Goal: Transaction & Acquisition: Purchase product/service

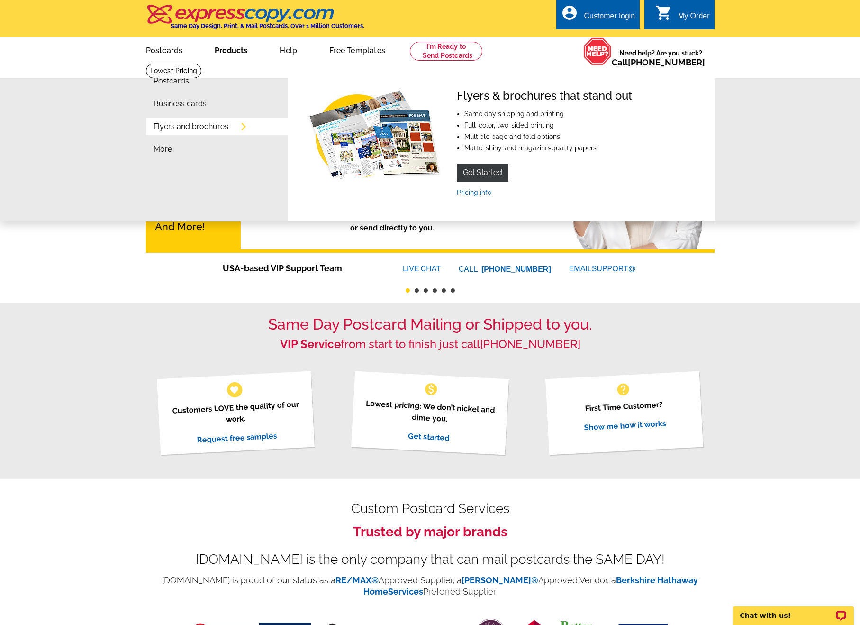
click at [215, 134] on li "Flyers and brochures" at bounding box center [221, 129] width 135 height 23
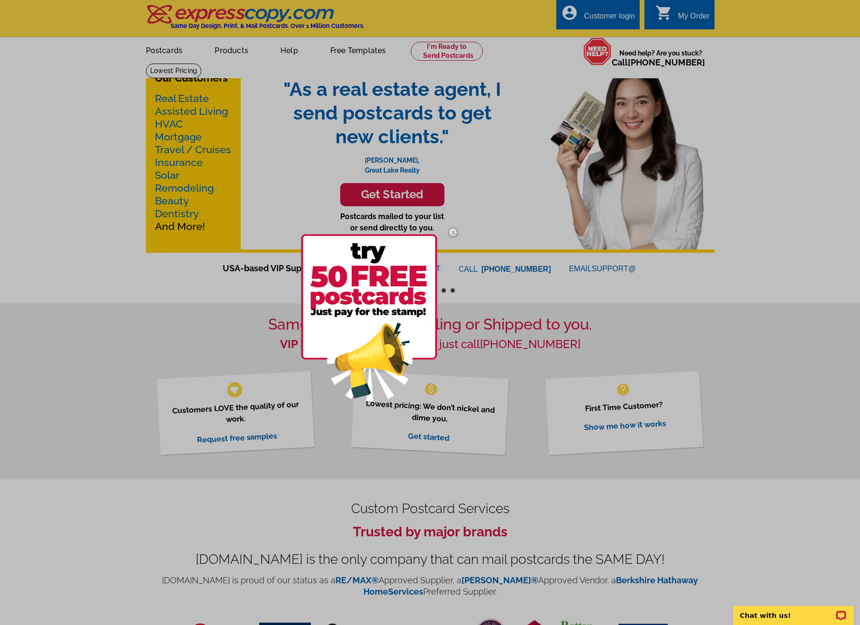
click at [454, 230] on img at bounding box center [452, 232] width 27 height 27
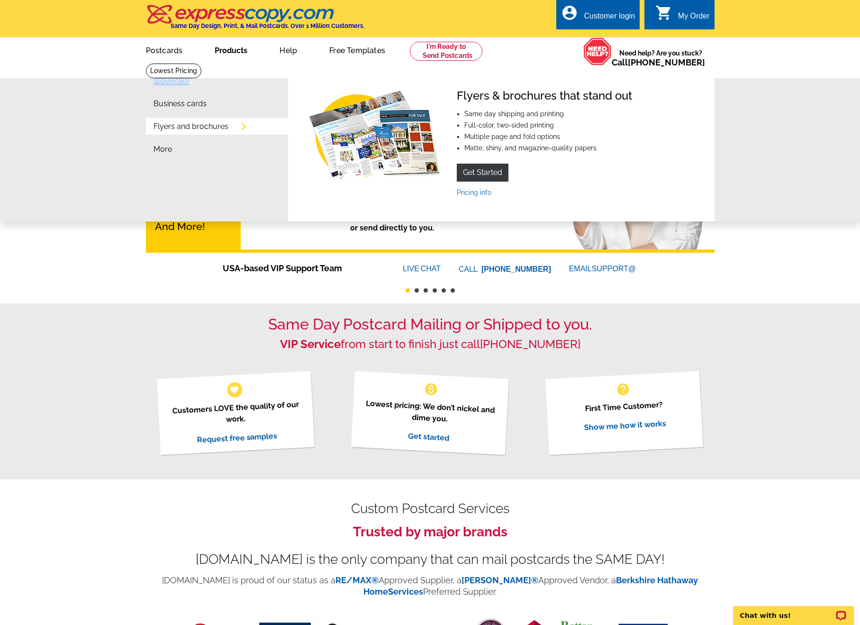
click at [182, 95] on div "Postcards Business cards Flyers and brochures More Fast & easy postcard marketi…" at bounding box center [430, 142] width 860 height 159
click at [470, 171] on link "Get Started" at bounding box center [483, 173] width 52 height 18
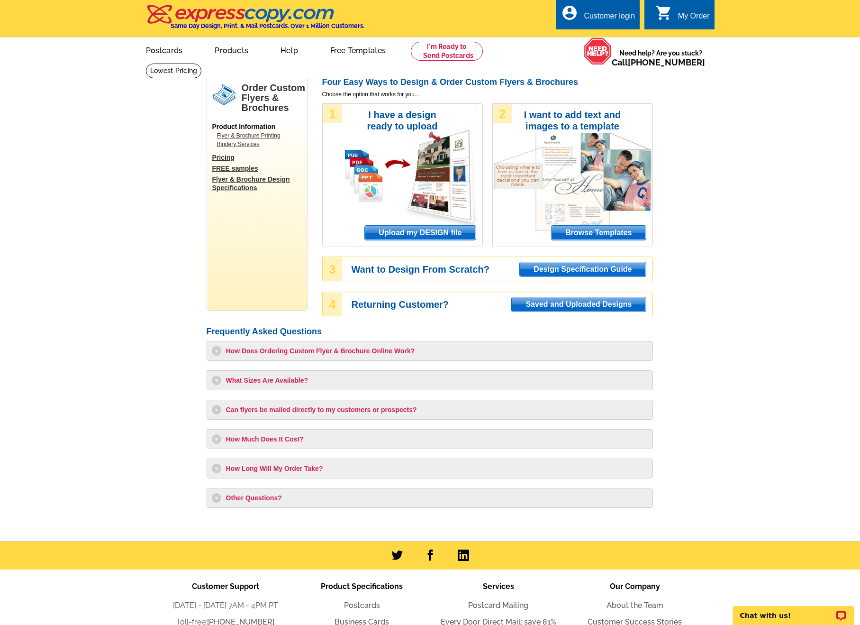
click at [613, 232] on span "Browse Templates" at bounding box center [599, 233] width 94 height 14
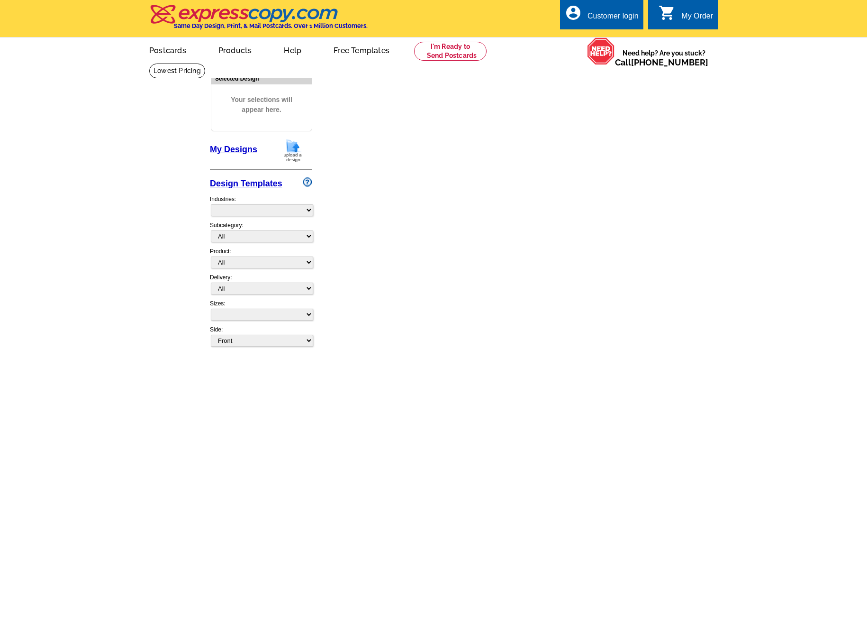
select select "2"
select select "6"
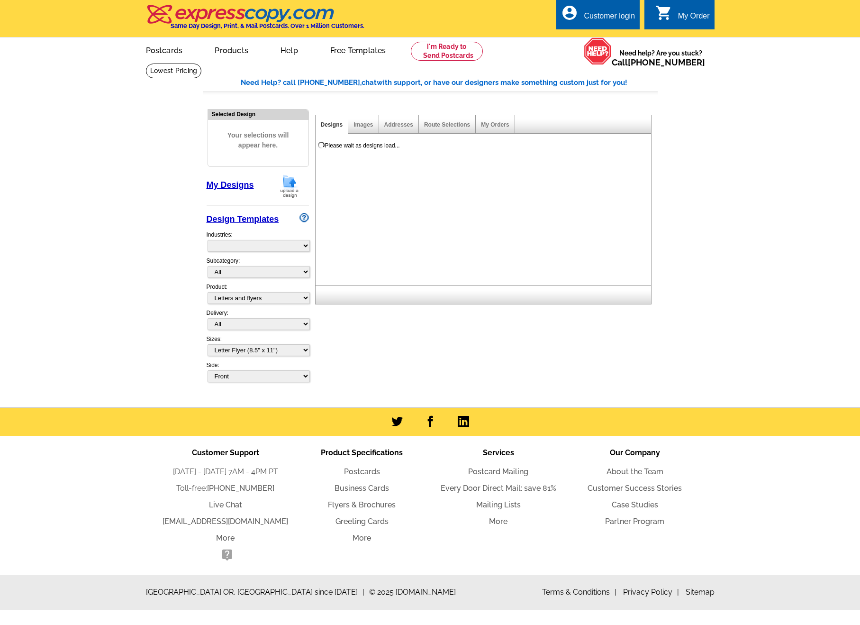
select select "972"
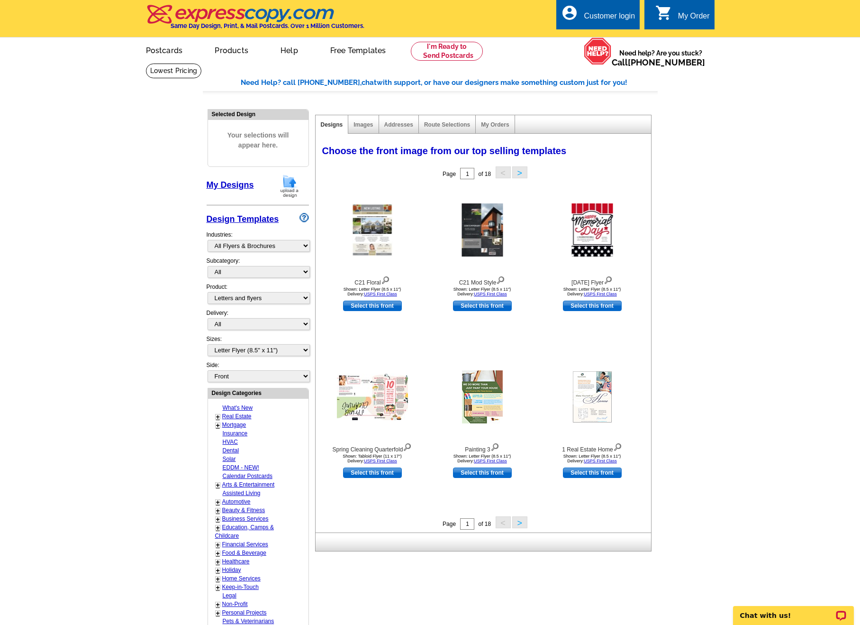
click at [248, 219] on link "Design Templates" at bounding box center [243, 218] width 73 height 9
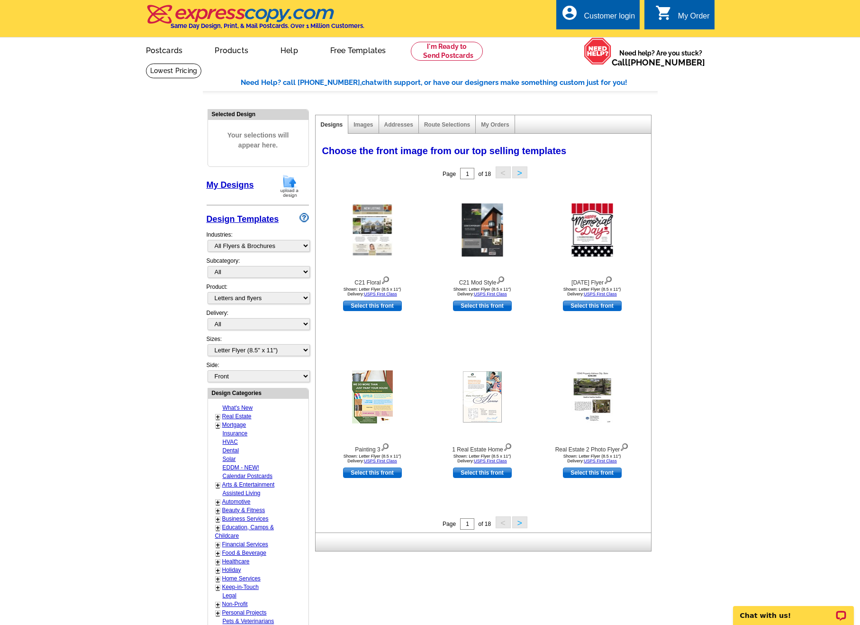
click at [284, 184] on img at bounding box center [289, 186] width 25 height 24
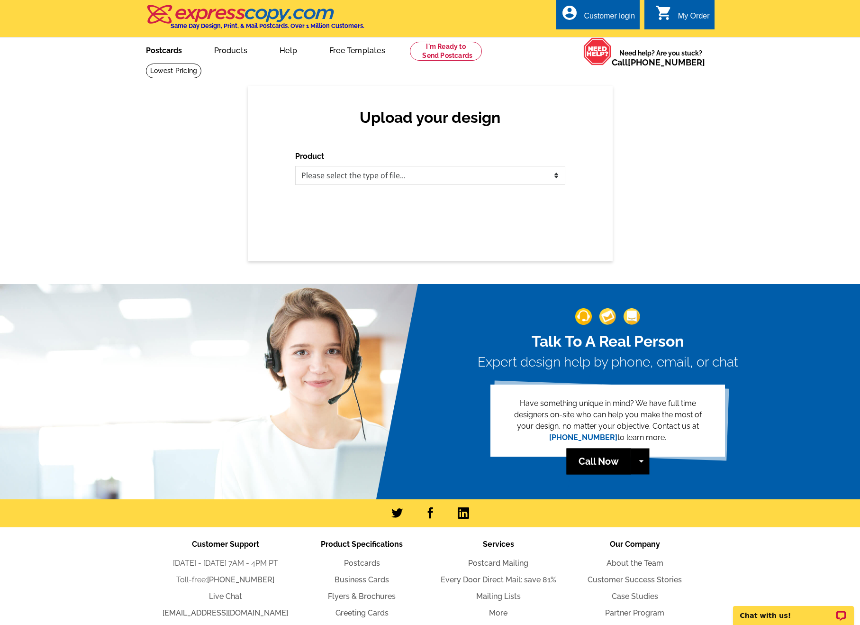
click at [160, 55] on link "Postcards" at bounding box center [164, 49] width 66 height 22
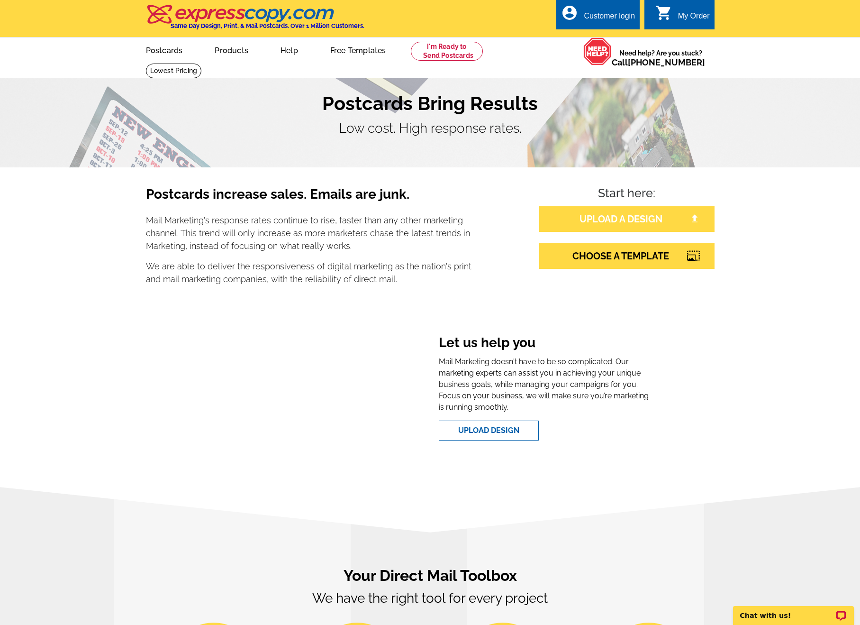
click at [587, 222] on link "UPLOAD A DESIGN" at bounding box center [626, 219] width 175 height 26
